Goal: Information Seeking & Learning: Learn about a topic

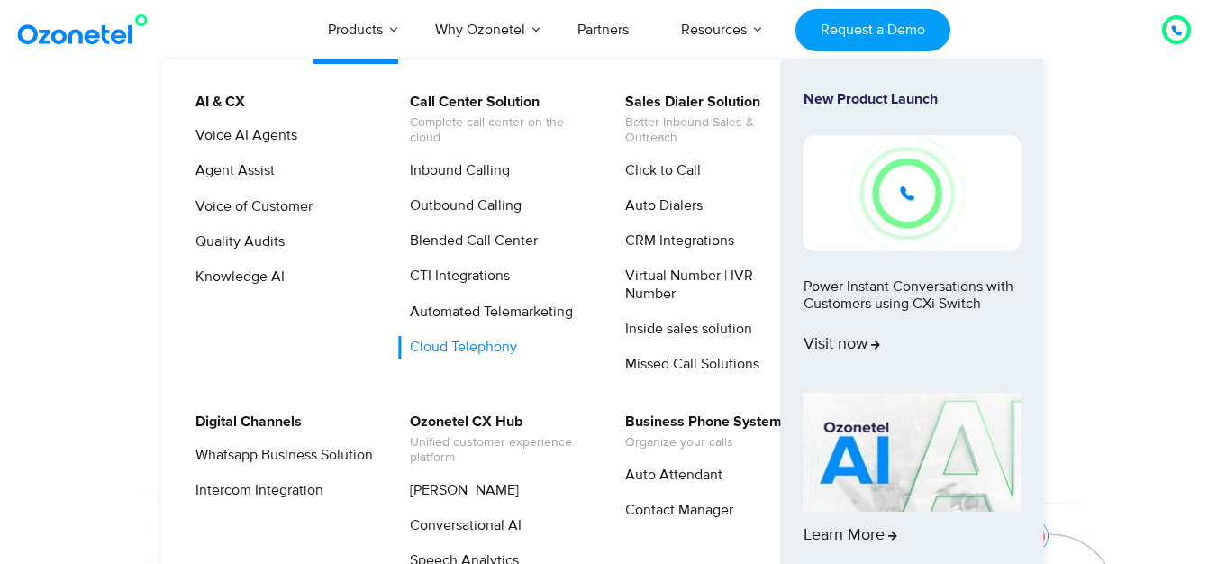
click at [467, 342] on link "Cloud Telephony" at bounding box center [459, 347] width 122 height 23
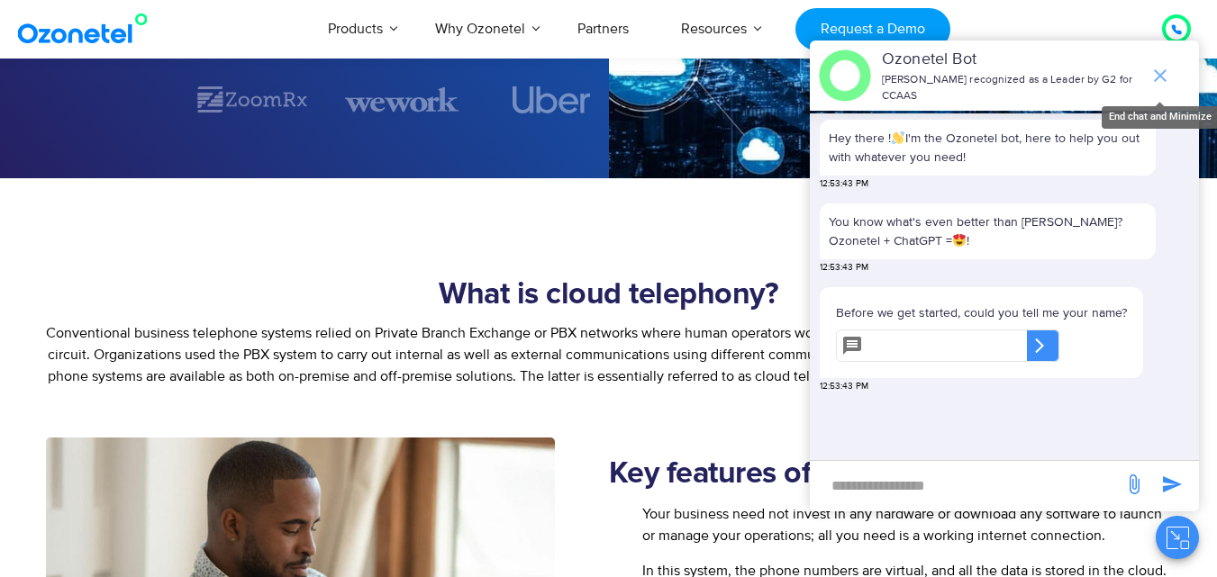
click at [1156, 70] on icon "end chat or minimize" at bounding box center [1160, 76] width 22 height 22
